Goal: Task Accomplishment & Management: Use online tool/utility

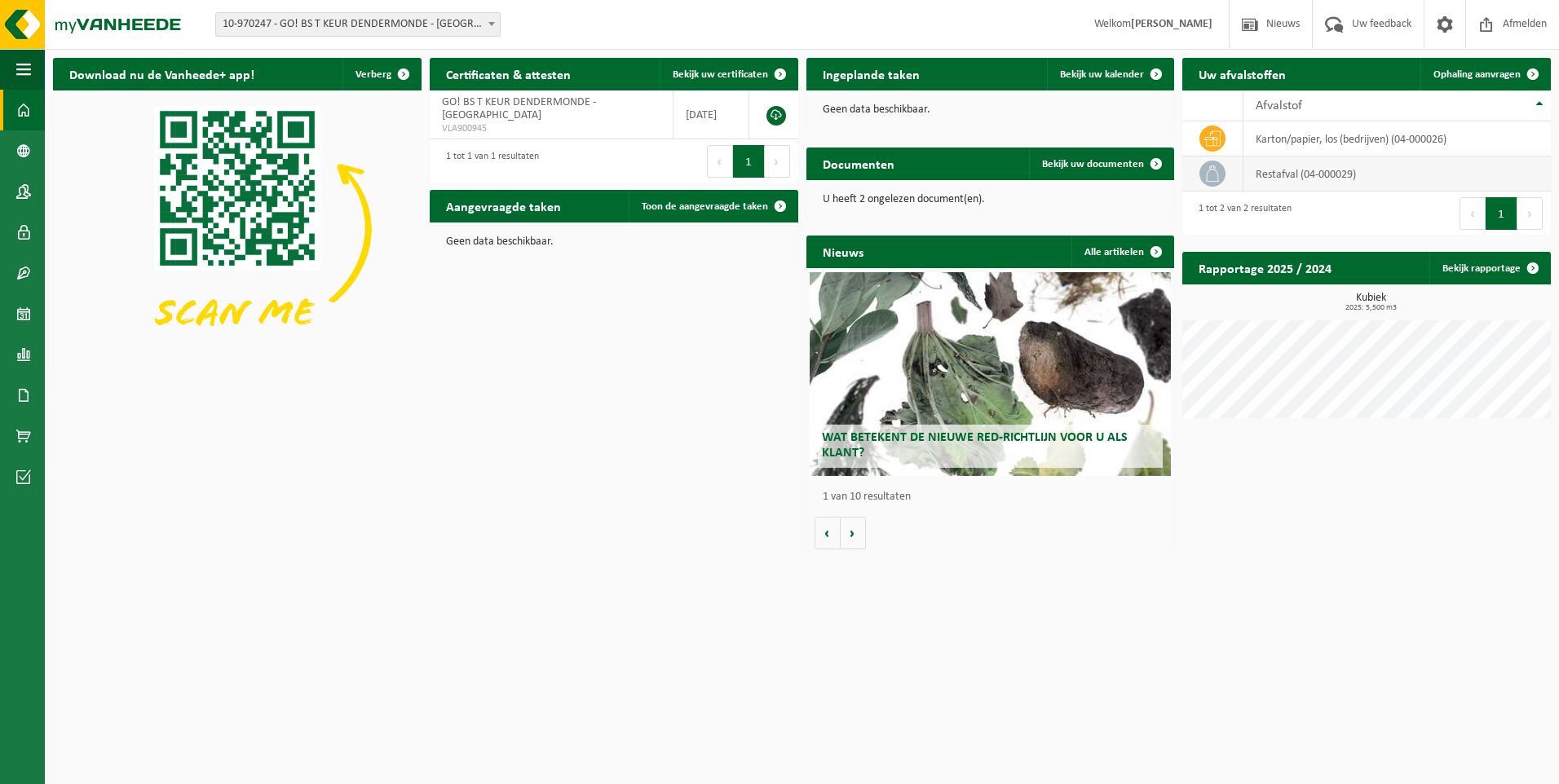
click at [1211, 170] on icon at bounding box center [1212, 173] width 16 height 16
click at [707, 208] on span "Toon de aangevraagde taken" at bounding box center [704, 206] width 126 height 11
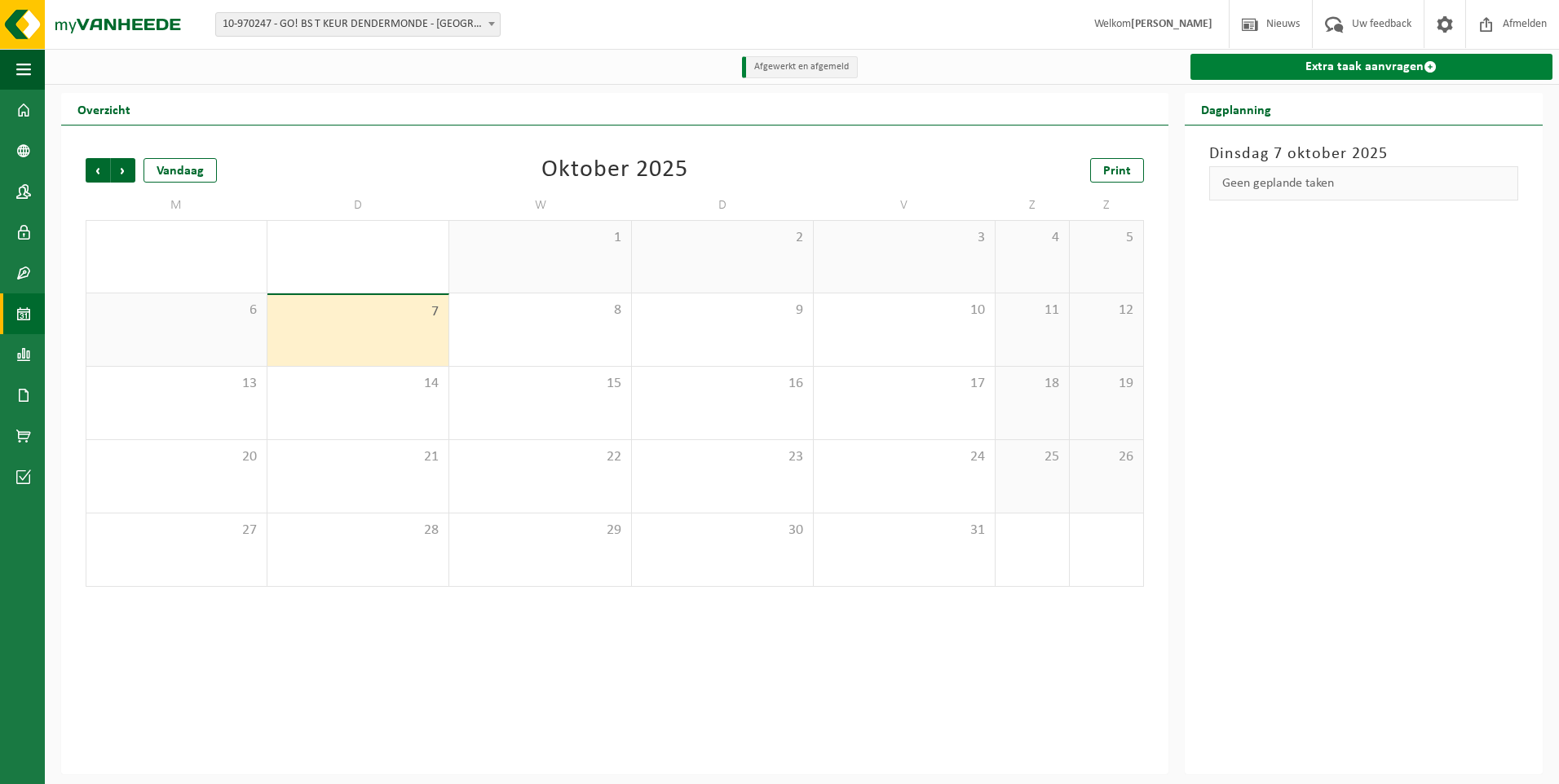
click at [1348, 74] on link "Extra taak aanvragen" at bounding box center [1371, 66] width 362 height 26
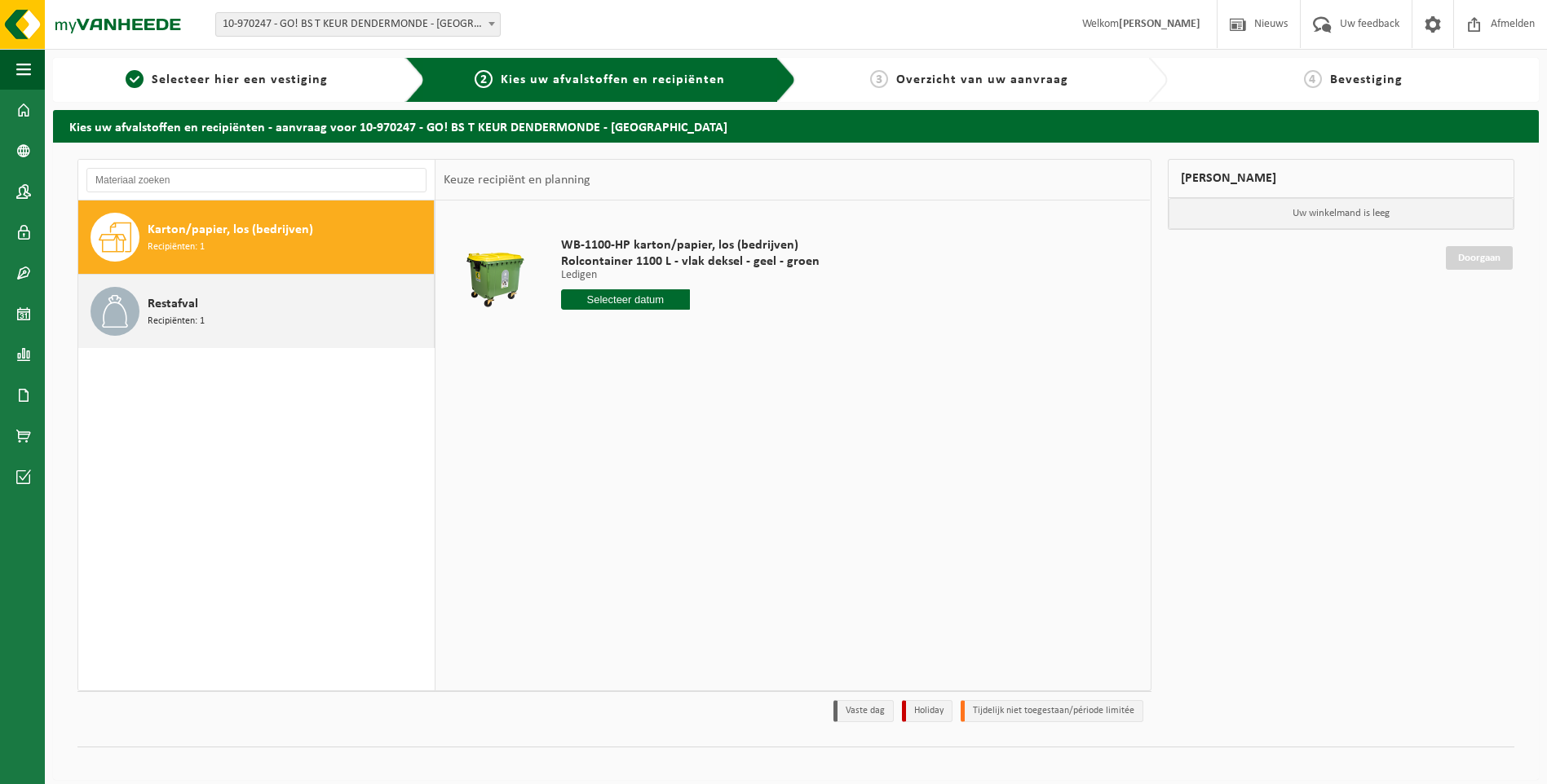
click at [181, 325] on span "Recipiënten: 1" at bounding box center [177, 322] width 58 height 16
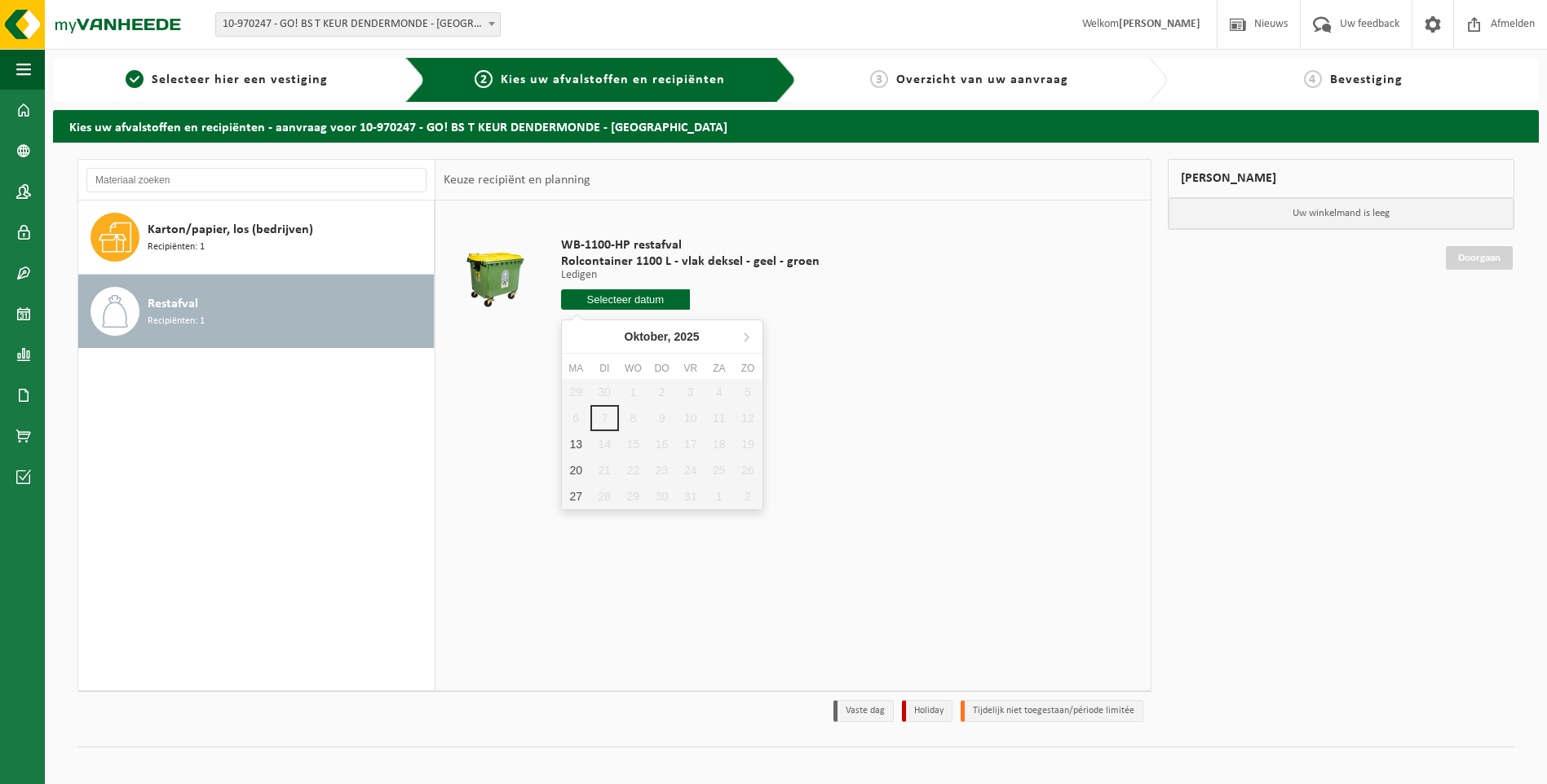
click at [645, 300] on input "text" at bounding box center [626, 299] width 130 height 21
click at [569, 450] on div "13" at bounding box center [576, 444] width 29 height 26
type input "Van 2025-10-13"
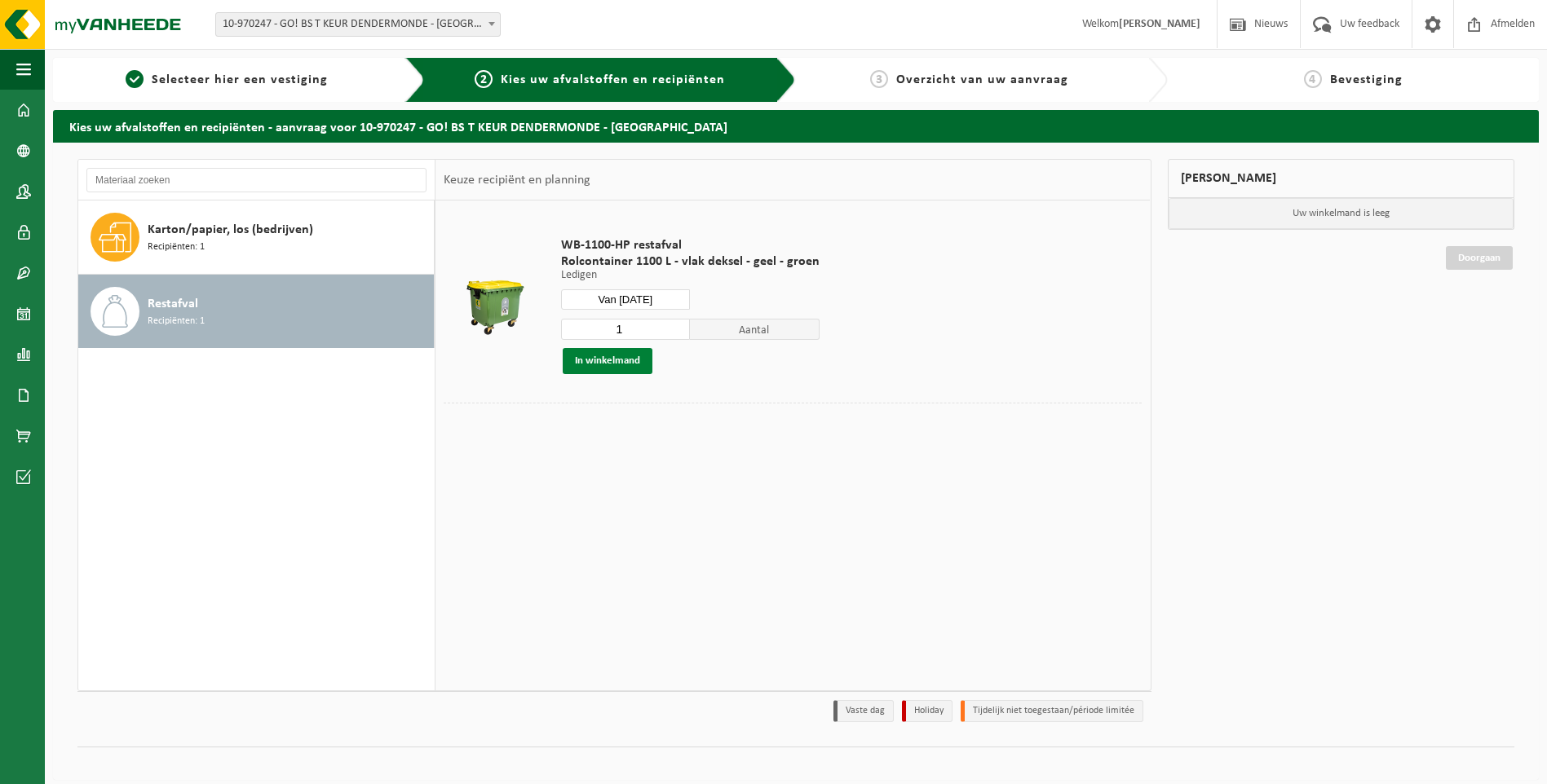
click at [594, 364] on button "In winkelmand" at bounding box center [607, 361] width 89 height 26
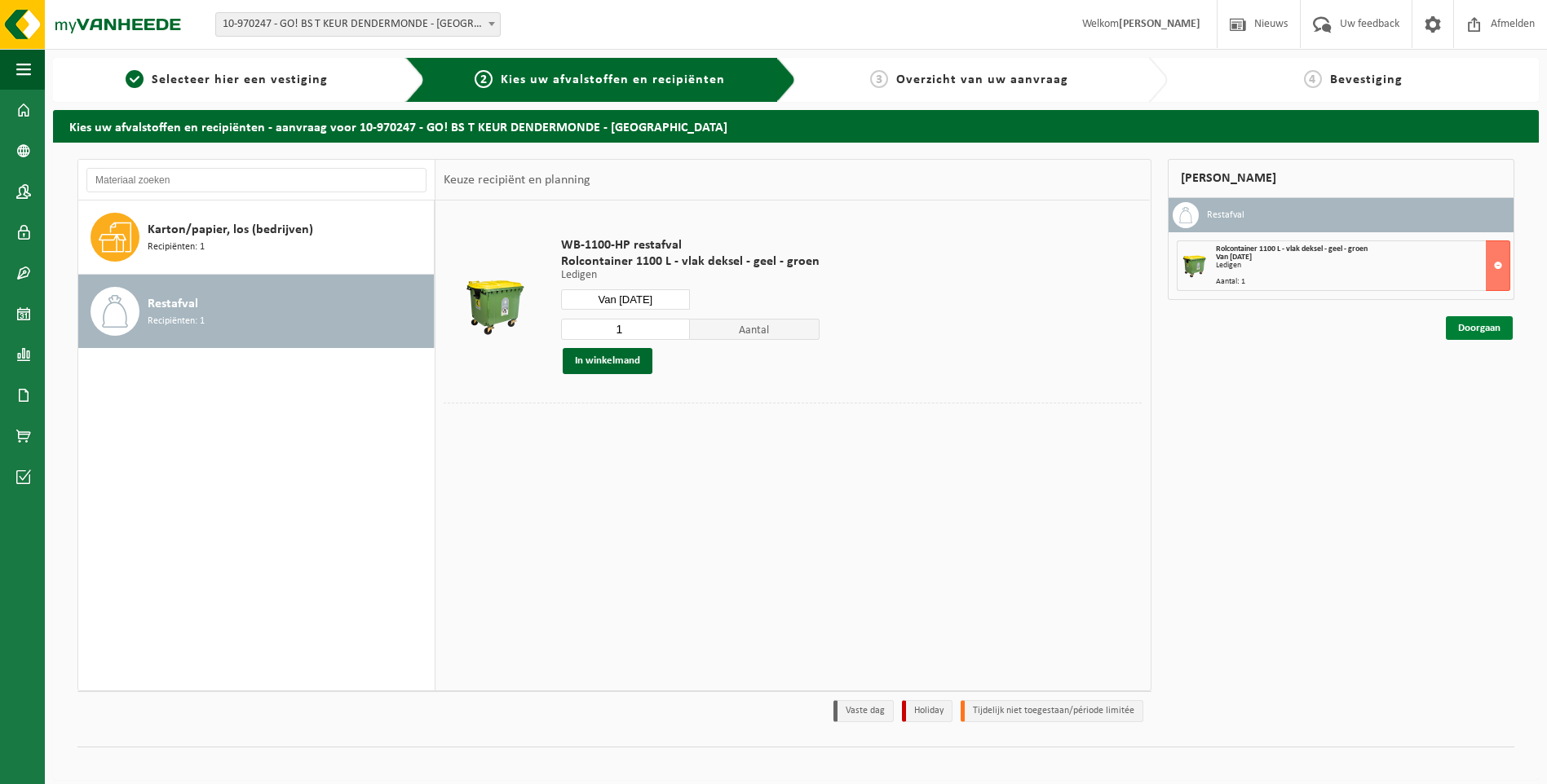
click at [1486, 334] on link "Doorgaan" at bounding box center [1479, 328] width 66 height 24
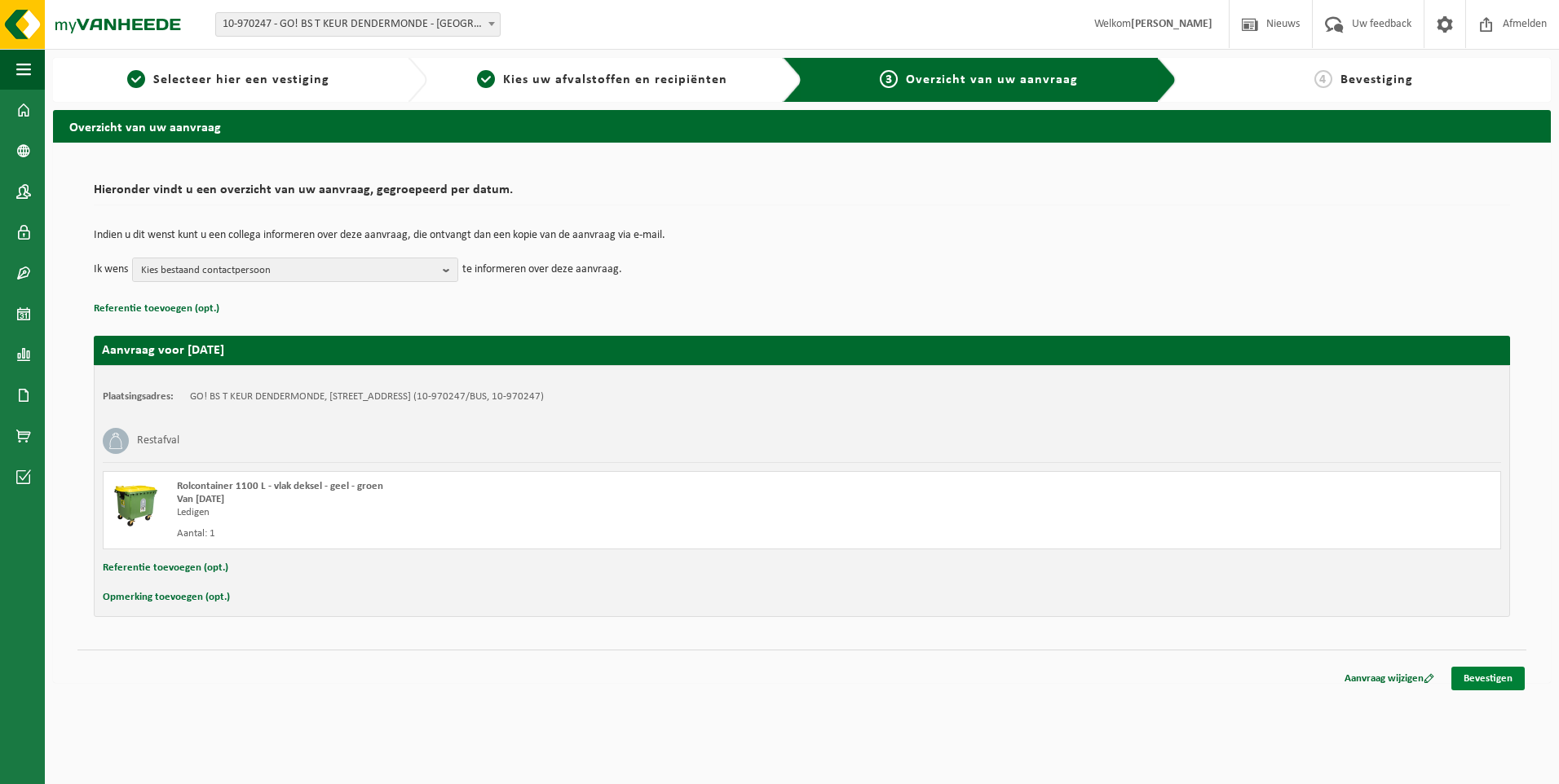
click at [1487, 670] on link "Bevestigen" at bounding box center [1489, 679] width 73 height 24
